Goal: Transaction & Acquisition: Purchase product/service

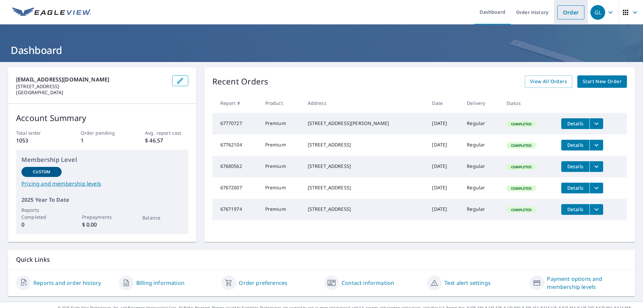
click at [563, 9] on link "Order" at bounding box center [570, 12] width 27 height 14
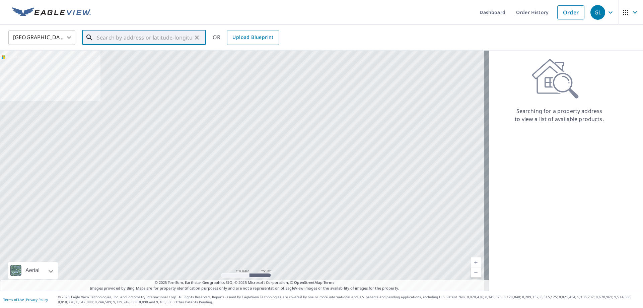
click at [135, 40] on input "text" at bounding box center [144, 37] width 95 height 19
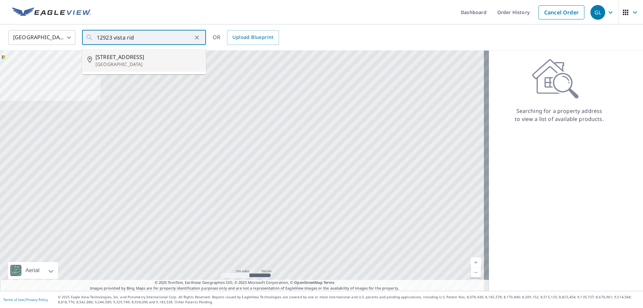
type input "[STREET_ADDRESS]"
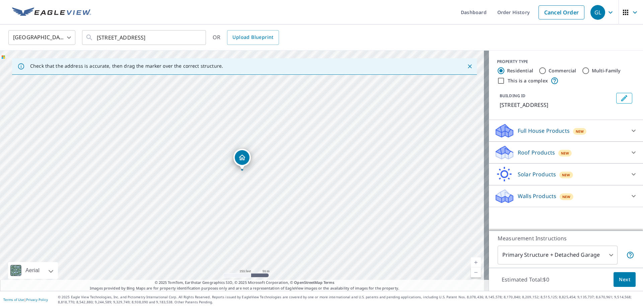
click at [530, 151] on p "Roof Products" at bounding box center [535, 152] width 37 height 8
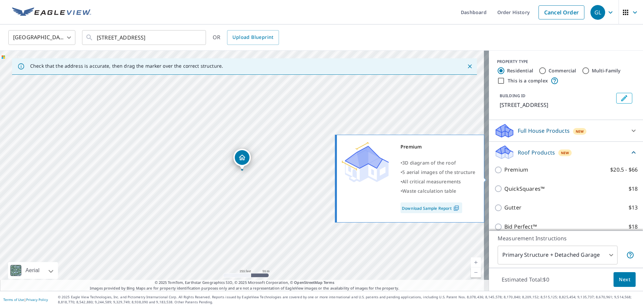
click at [505, 174] on p "Premium" at bounding box center [516, 169] width 24 height 8
click at [504, 174] on input "Premium $20.5 - $66" at bounding box center [499, 170] width 10 height 8
checkbox input "true"
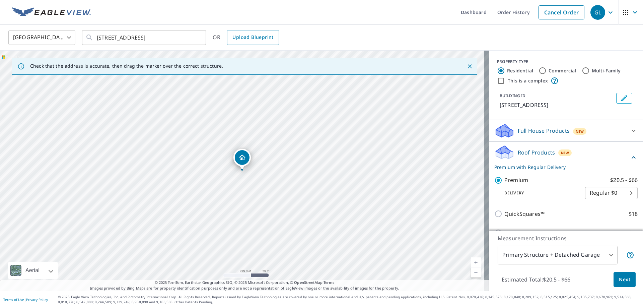
click at [618, 281] on span "Next" at bounding box center [623, 279] width 11 height 8
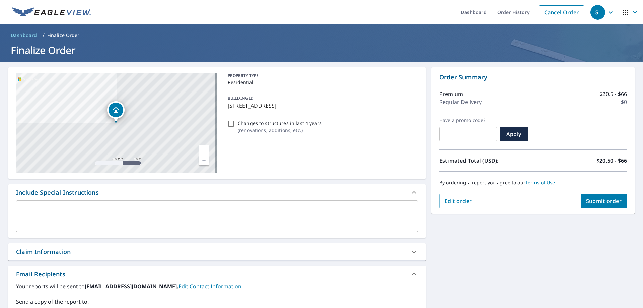
click at [97, 252] on div "Claim Information" at bounding box center [211, 251] width 390 height 9
checkbox input "true"
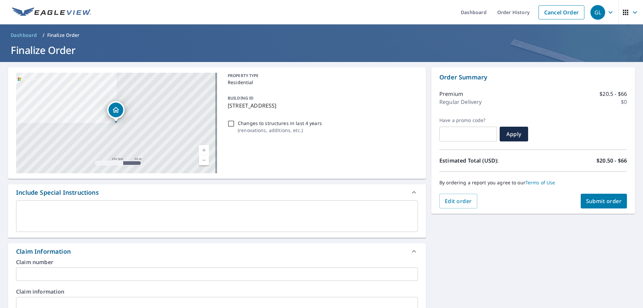
click at [76, 271] on input "text" at bounding box center [217, 273] width 402 height 13
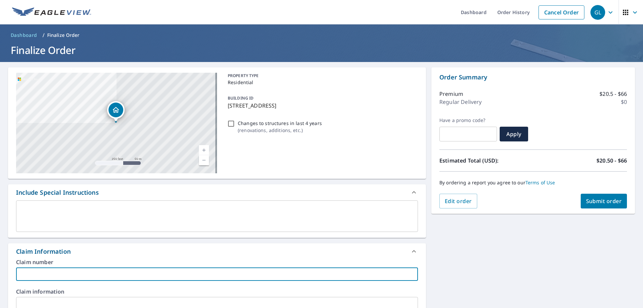
type input "300-[PERSON_NAME]"
checkbox input "true"
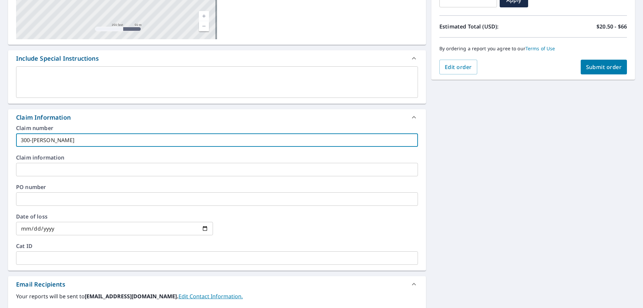
scroll to position [234, 0]
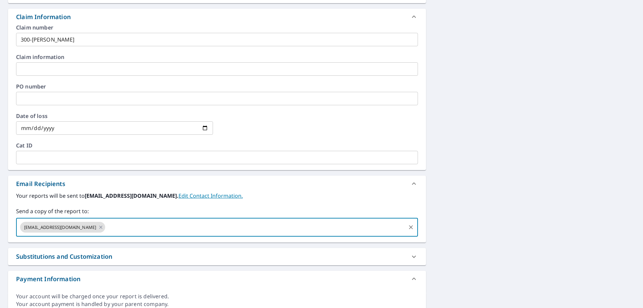
click at [106, 227] on input "text" at bounding box center [255, 227] width 299 height 13
type input "[EMAIL_ADDRESS][DOMAIN_NAME]"
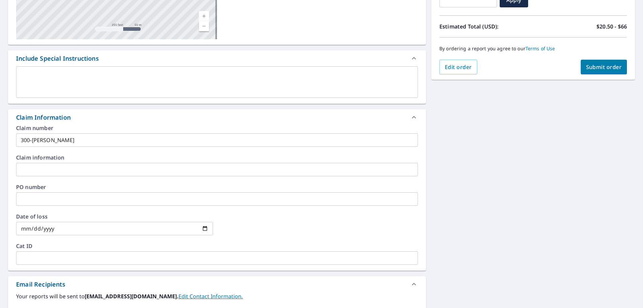
scroll to position [67, 0]
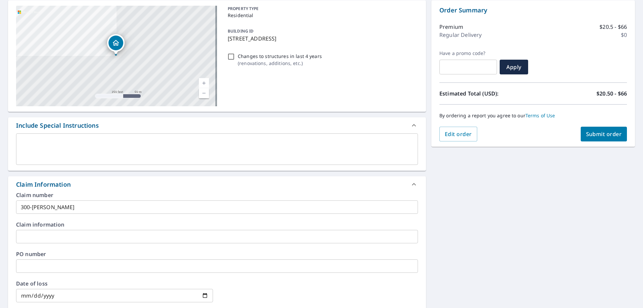
click at [593, 132] on span "Submit order" at bounding box center [604, 133] width 36 height 7
checkbox input "true"
